Goal: Information Seeking & Learning: Find specific fact

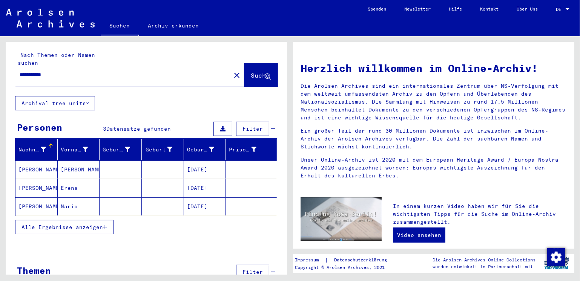
click at [37, 161] on mat-cell "[PERSON_NAME]" at bounding box center [36, 170] width 42 height 18
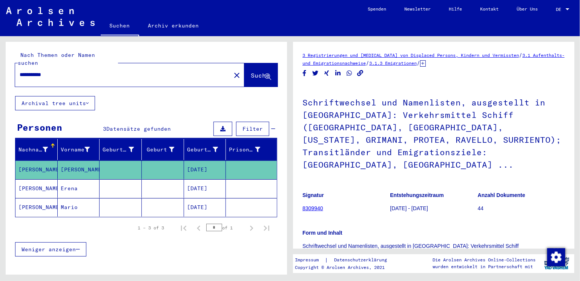
click at [30, 180] on mat-cell "[PERSON_NAME]" at bounding box center [36, 188] width 42 height 18
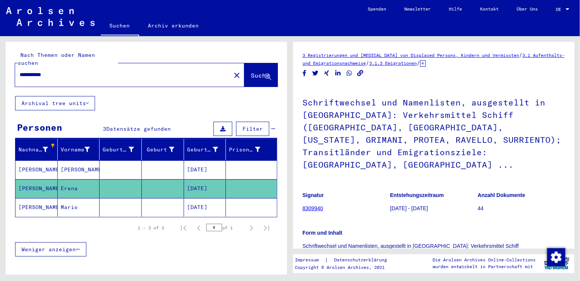
click at [195, 180] on mat-cell "[DATE]" at bounding box center [205, 188] width 42 height 18
click at [36, 200] on mat-cell "[PERSON_NAME]" at bounding box center [36, 207] width 42 height 18
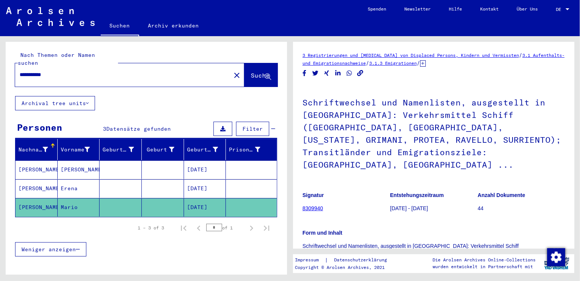
click at [350, 130] on h1 "Schriftwechsel und Namenlisten, ausgestellt in [GEOGRAPHIC_DATA]: Verkehrsmitte…" at bounding box center [433, 132] width 262 height 95
click at [38, 161] on mat-cell "[PERSON_NAME]" at bounding box center [36, 170] width 42 height 18
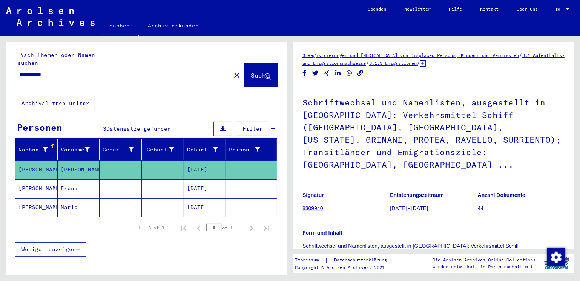
scroll to position [126, 0]
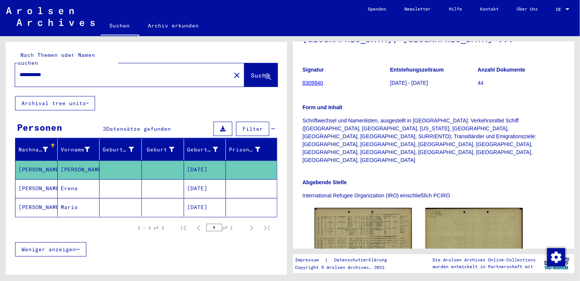
click at [43, 183] on mat-cell "[PERSON_NAME]" at bounding box center [36, 188] width 42 height 18
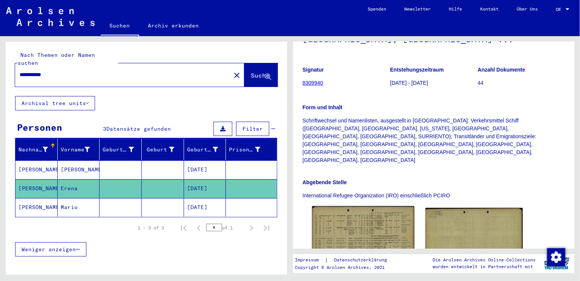
click at [362, 213] on img at bounding box center [363, 240] width 102 height 68
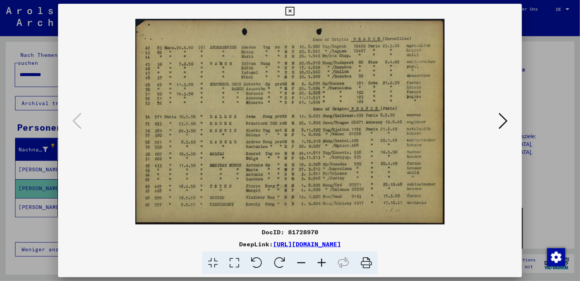
click at [318, 264] on icon at bounding box center [321, 263] width 20 height 23
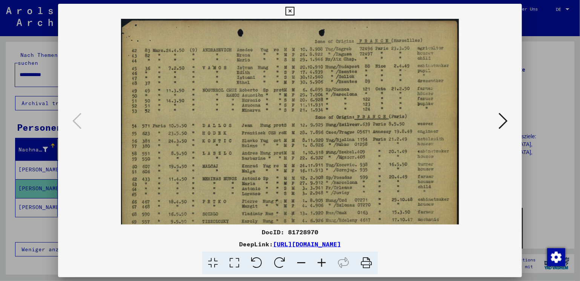
click at [318, 264] on icon at bounding box center [321, 263] width 20 height 23
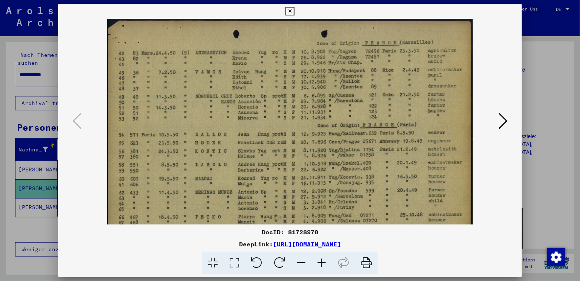
click at [318, 264] on icon at bounding box center [321, 263] width 20 height 23
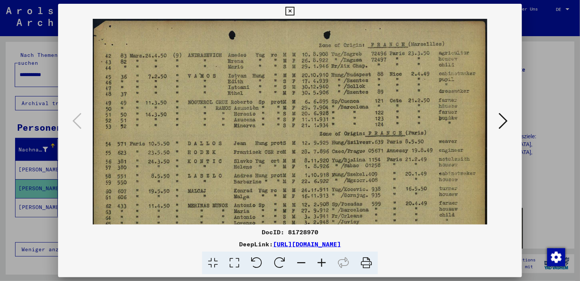
click at [318, 264] on icon at bounding box center [321, 263] width 20 height 23
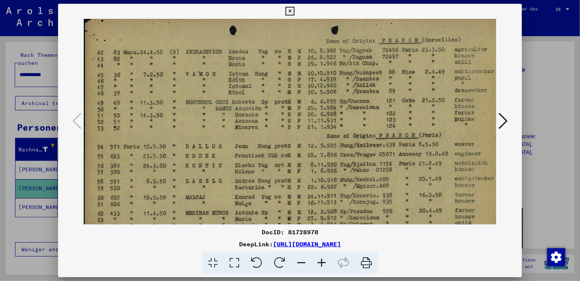
scroll to position [6, 0]
drag, startPoint x: 353, startPoint y: 197, endPoint x: 353, endPoint y: 190, distance: 6.4
click at [353, 190] on img at bounding box center [295, 153] width 423 height 281
